Goal: Transaction & Acquisition: Obtain resource

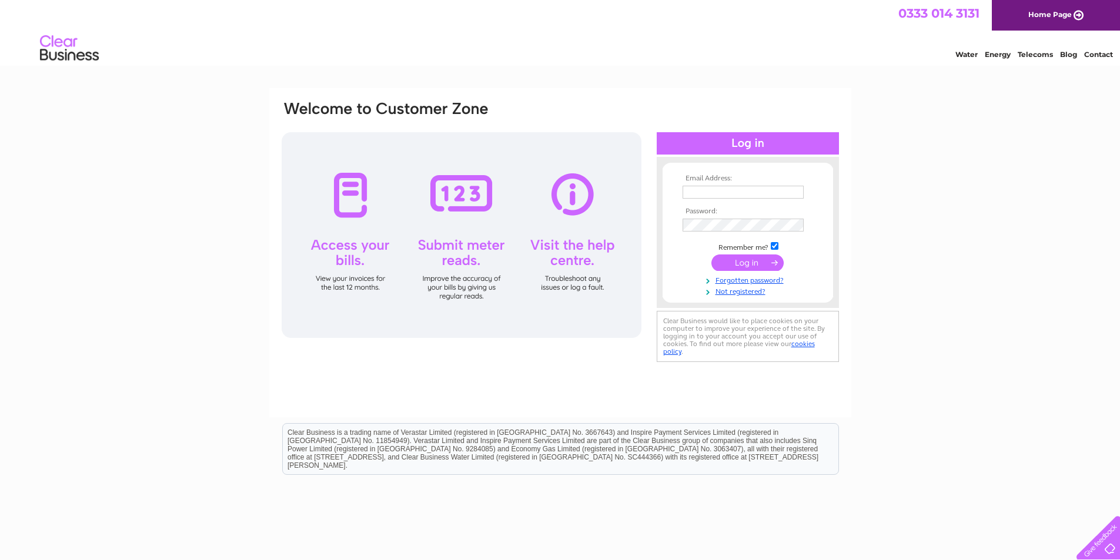
click at [704, 192] on input "text" at bounding box center [742, 192] width 121 height 13
paste input "apquery@suitsupply.com"
type input "apquery@suitsupply.com"
click at [747, 262] on input "submit" at bounding box center [747, 264] width 72 height 16
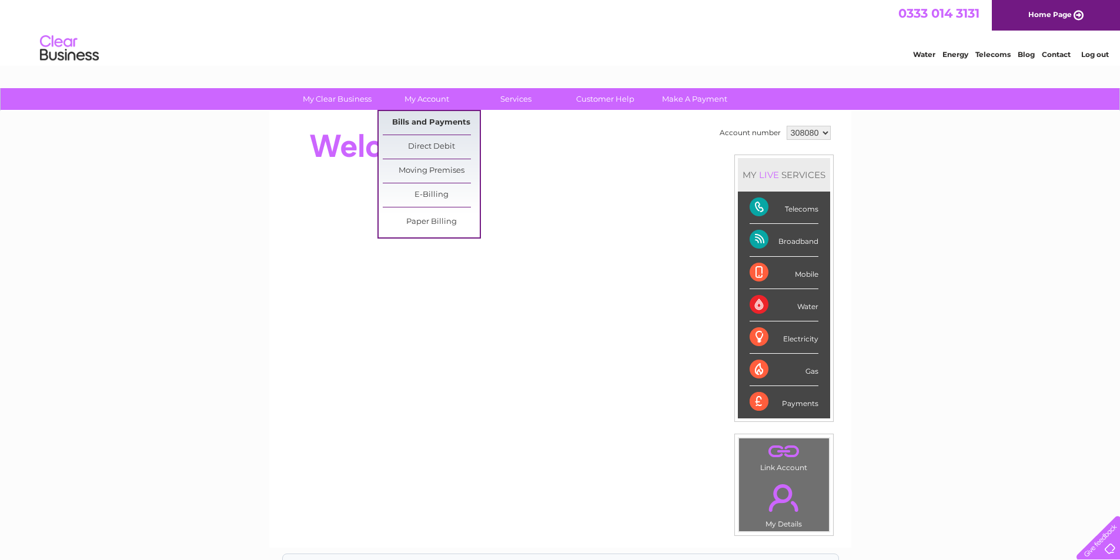
click at [429, 120] on link "Bills and Payments" at bounding box center [431, 123] width 97 height 24
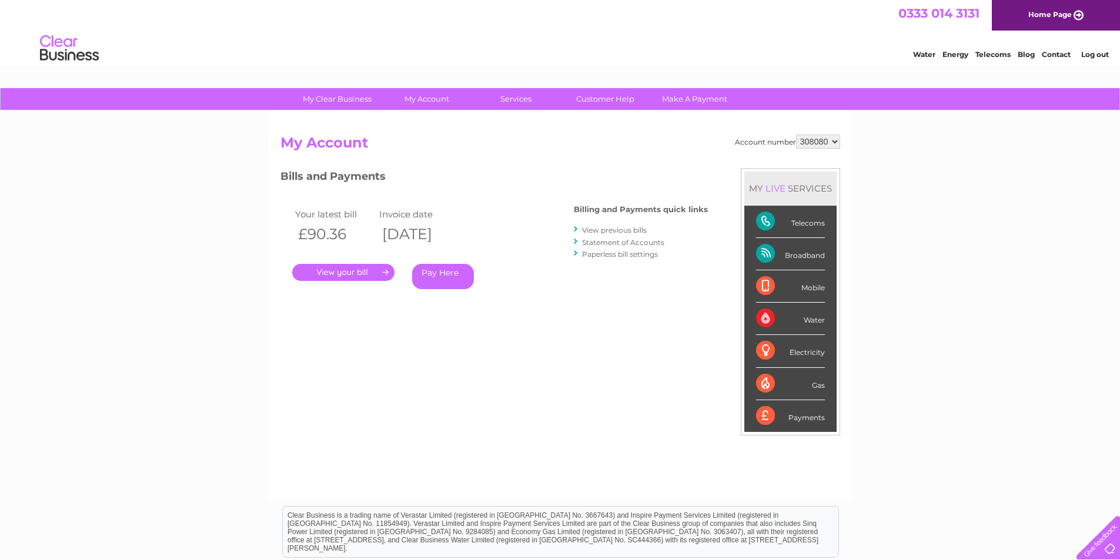
click at [347, 271] on link "." at bounding box center [343, 272] width 102 height 17
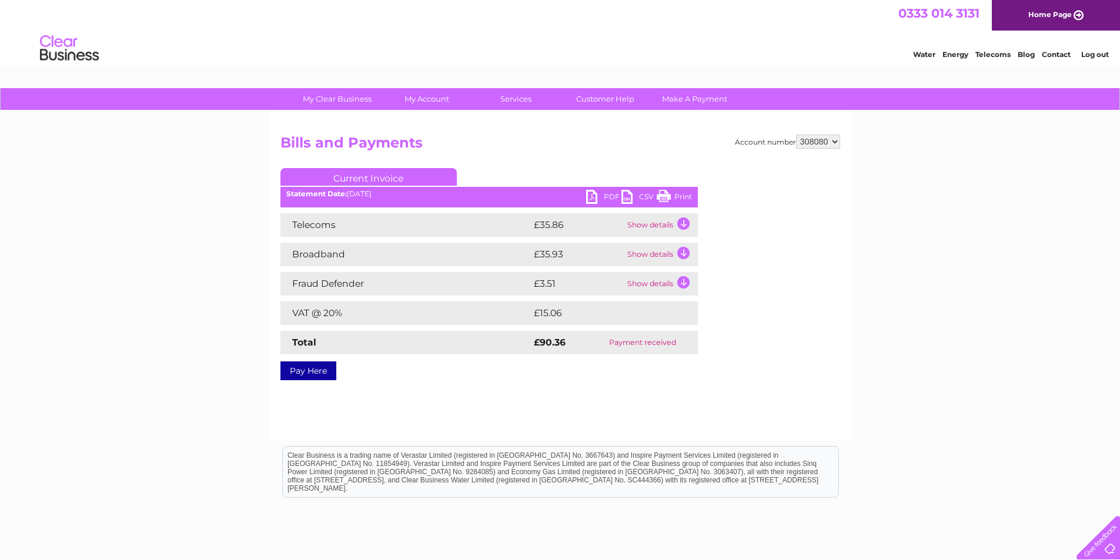
click at [591, 198] on link "PDF" at bounding box center [603, 198] width 35 height 17
click at [831, 140] on select "308080 308081 431902" at bounding box center [818, 142] width 44 height 14
select select "308081"
click at [796, 135] on select "308080 308081 431902" at bounding box center [818, 142] width 44 height 14
click at [591, 198] on link "PDF" at bounding box center [603, 198] width 35 height 17
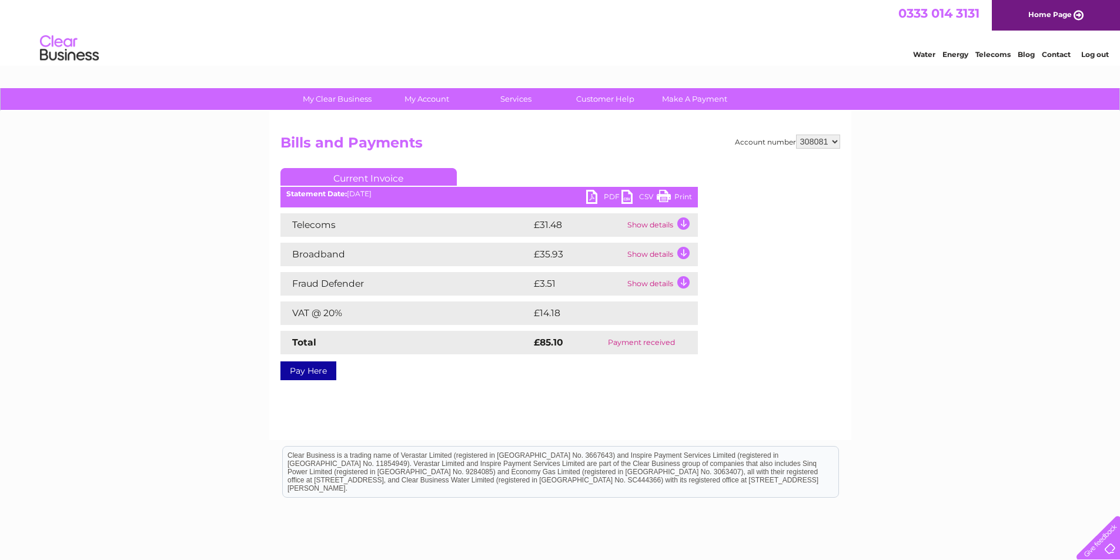
click at [815, 143] on select "308080 308081 431902" at bounding box center [818, 142] width 44 height 14
select select "431902"
click at [796, 135] on select "308080 308081 431902" at bounding box center [818, 142] width 44 height 14
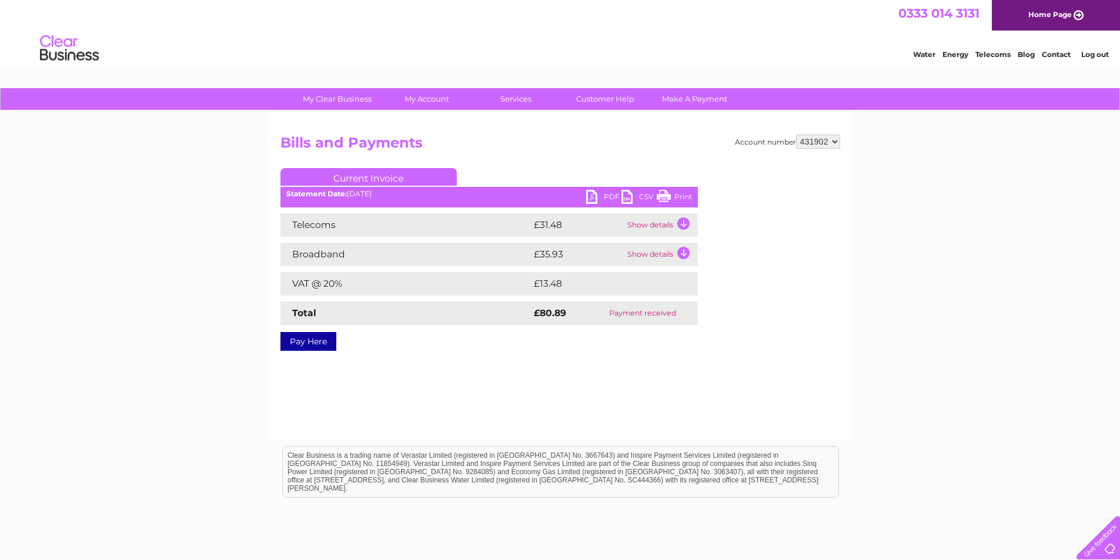
click at [594, 202] on link "PDF" at bounding box center [603, 198] width 35 height 17
